Goal: Task Accomplishment & Management: Manage account settings

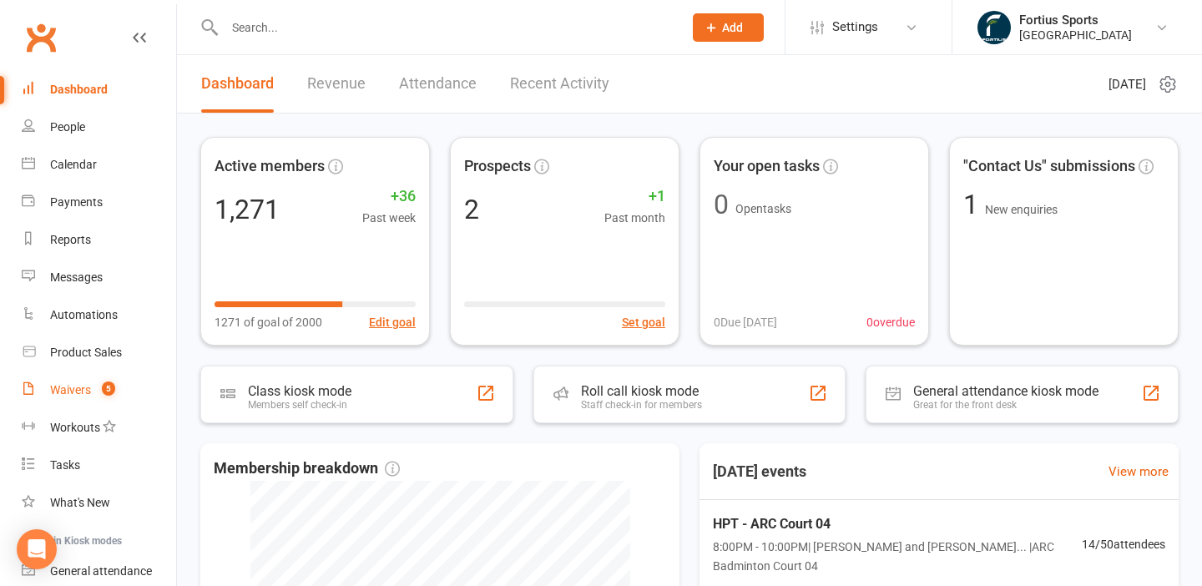
click at [82, 391] on div "Waivers" at bounding box center [70, 389] width 41 height 13
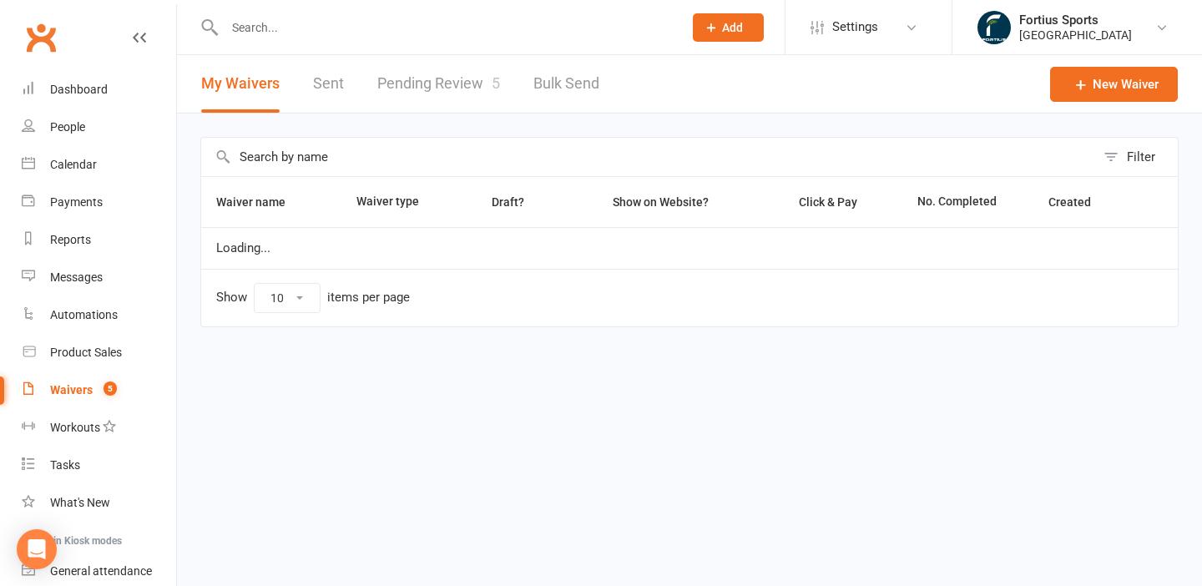
select select "100"
click at [452, 83] on link "Pending Review 5" at bounding box center [438, 84] width 123 height 58
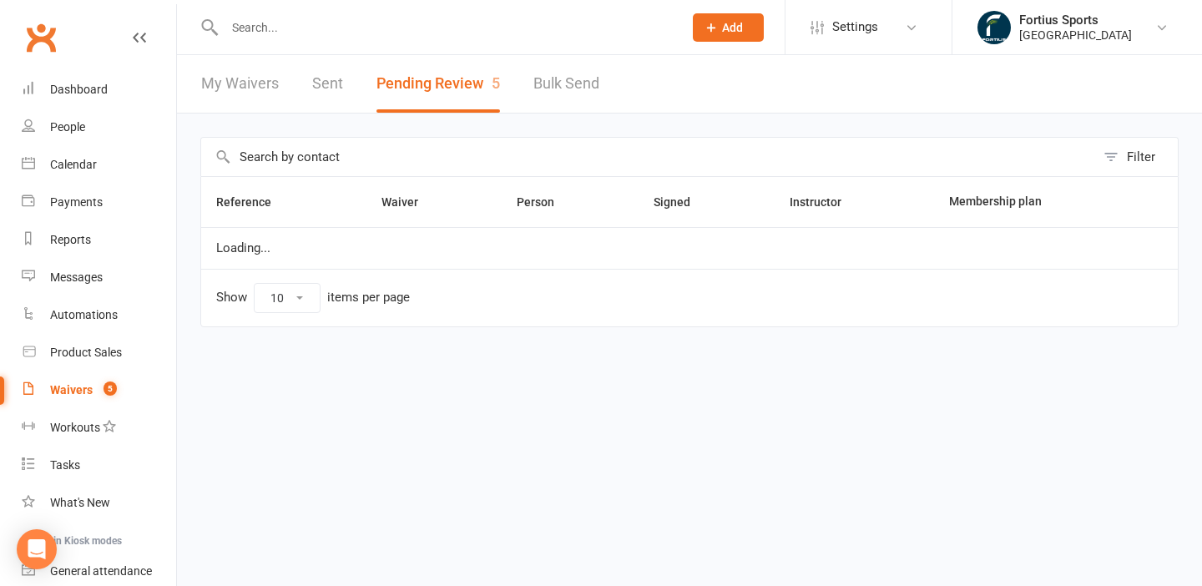
select select "100"
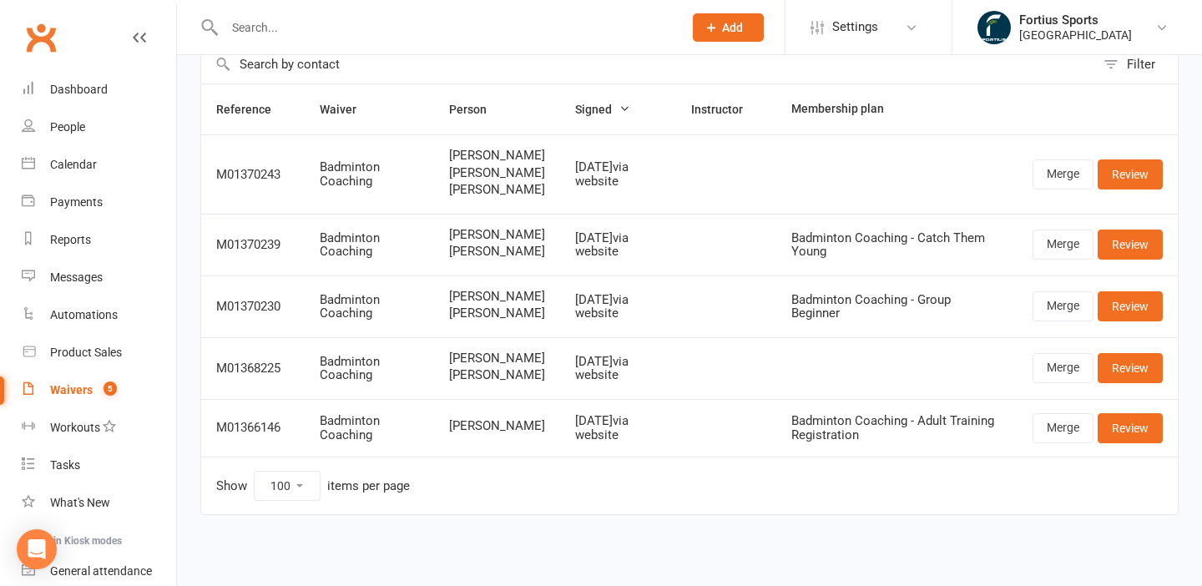
scroll to position [143, 0]
click at [74, 235] on div "Reports" at bounding box center [70, 239] width 41 height 13
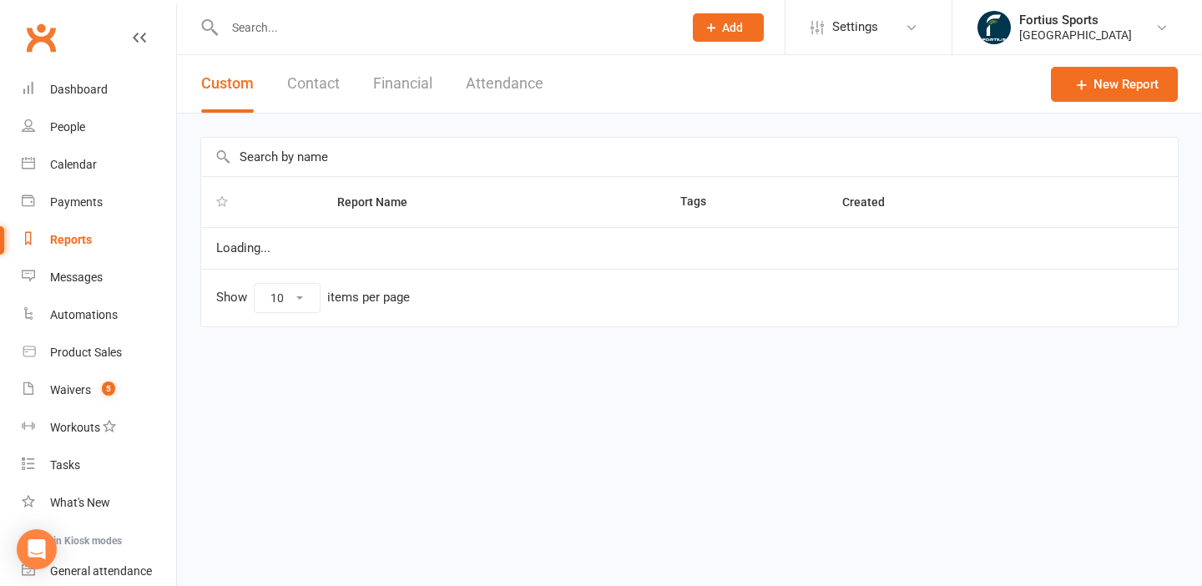
select select "100"
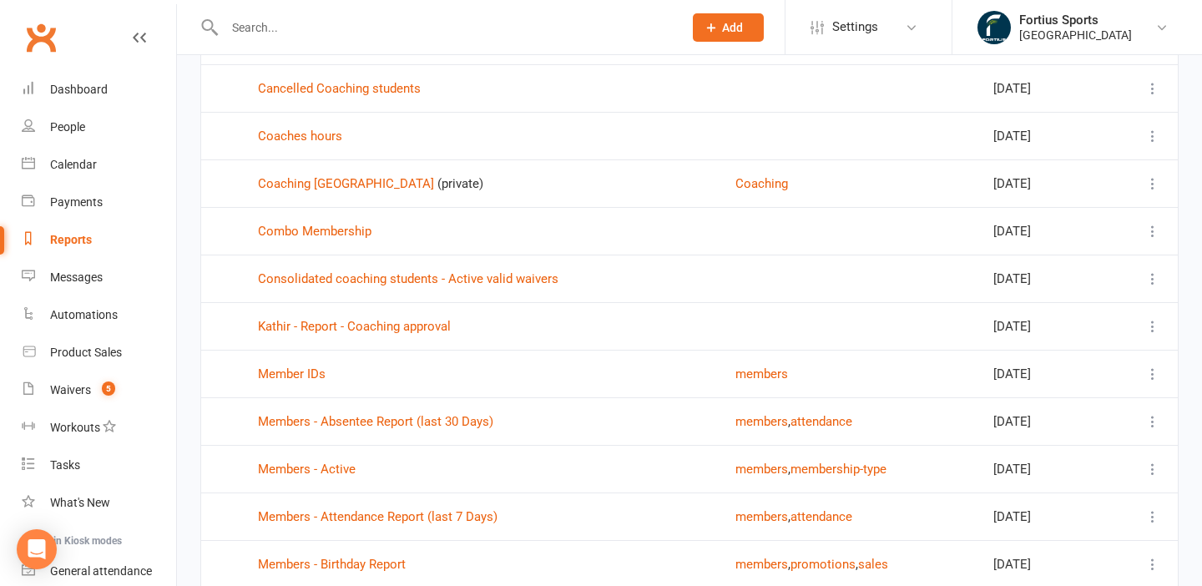
scroll to position [1065, 0]
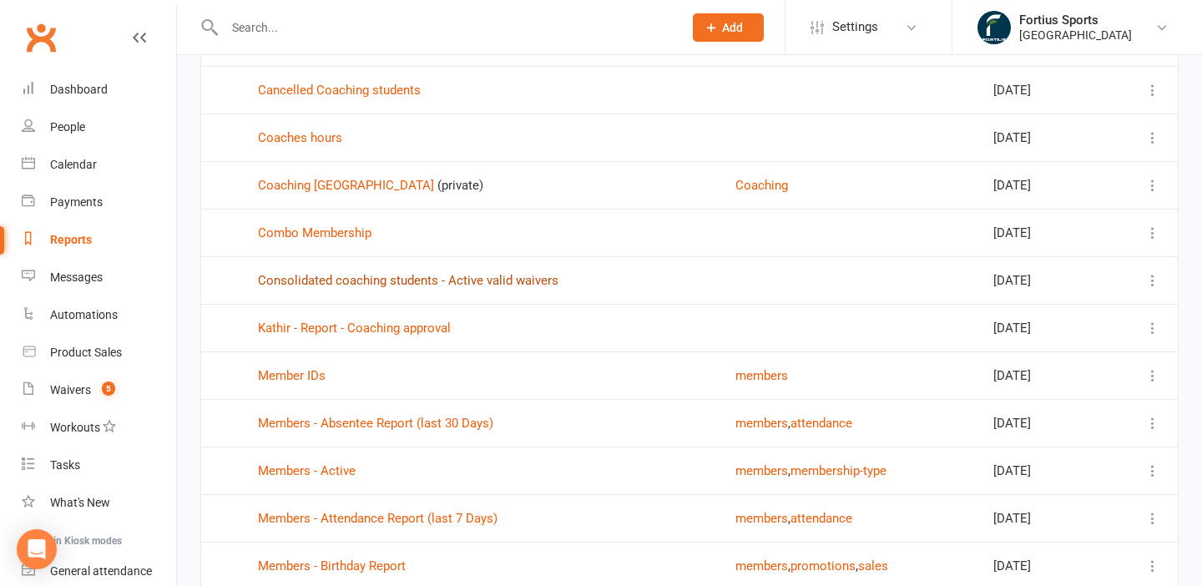
click at [467, 279] on link "Consolidated coaching students - Active valid waivers" at bounding box center [408, 280] width 301 height 15
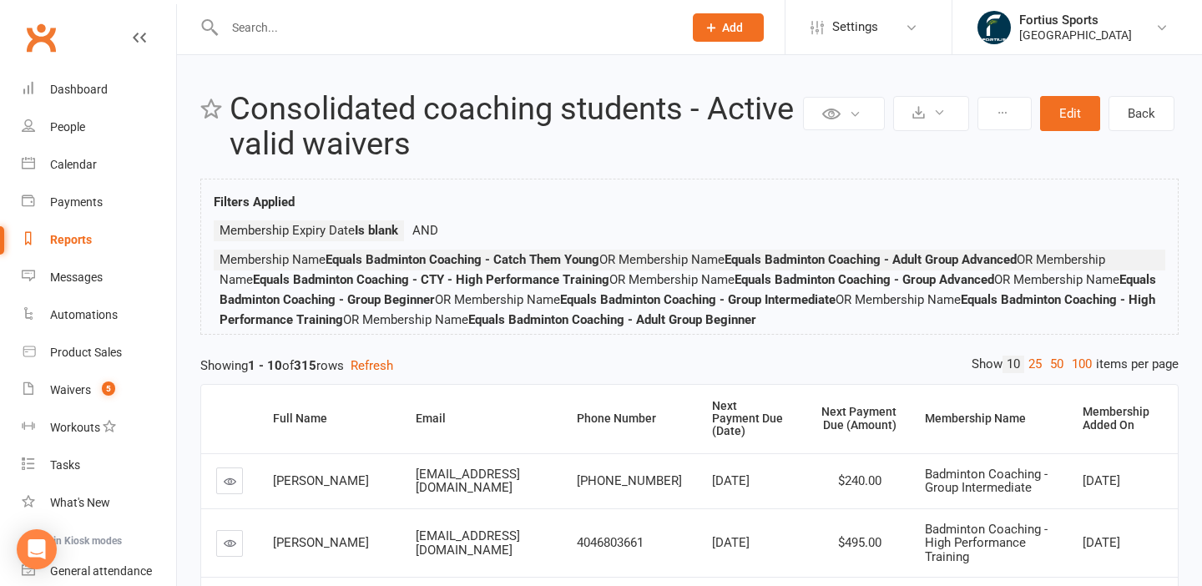
select select "100"
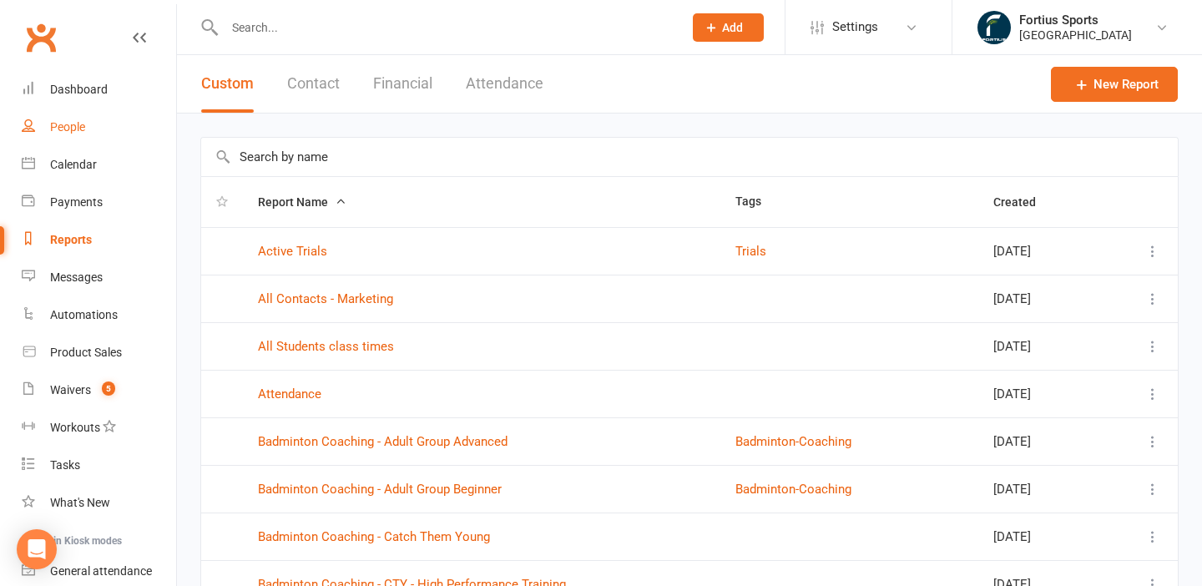
click at [63, 131] on div "People" at bounding box center [67, 126] width 35 height 13
select select "100"
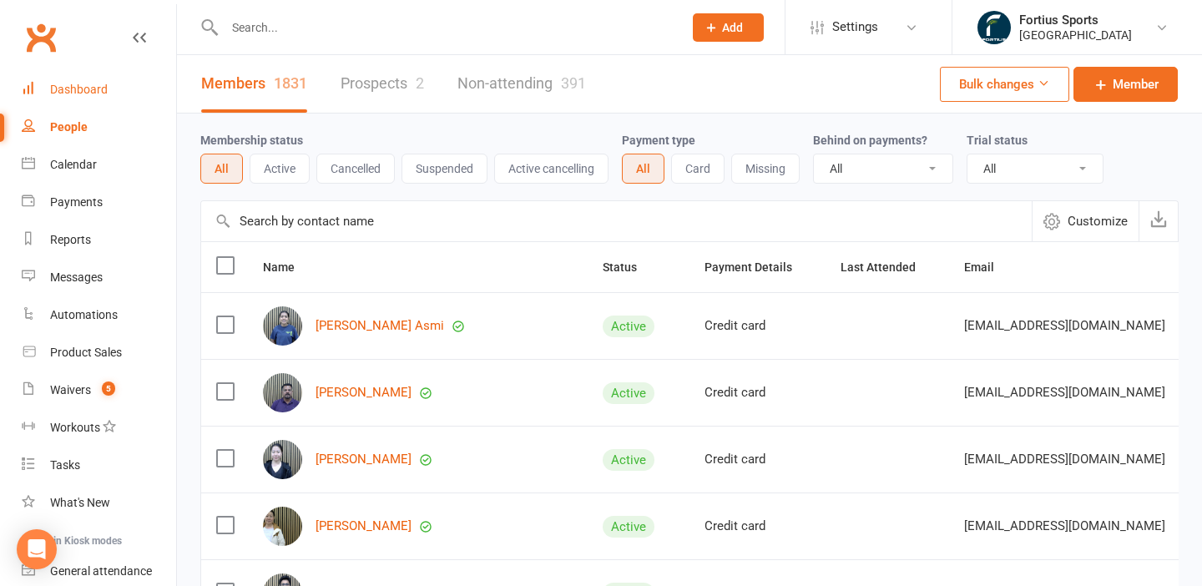
click at [72, 88] on div "Dashboard" at bounding box center [79, 89] width 58 height 13
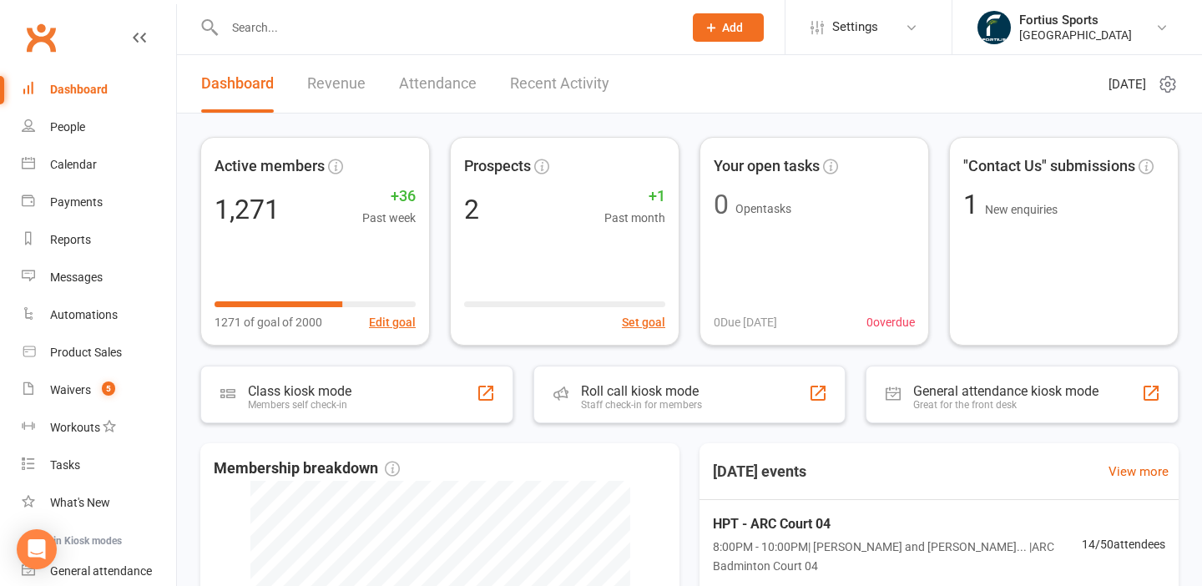
click at [798, 90] on header "Dashboard Revenue Attendance Recent Activity [DATE]" at bounding box center [689, 84] width 1025 height 58
